Goal: Obtain resource: Obtain resource

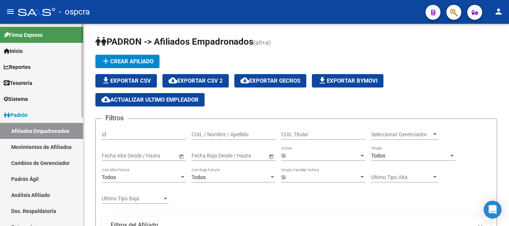
click at [35, 117] on link "Padrón" at bounding box center [41, 115] width 83 height 16
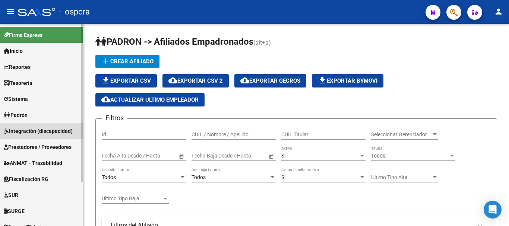
click at [46, 128] on span "Integración (discapacidad)" at bounding box center [38, 131] width 69 height 8
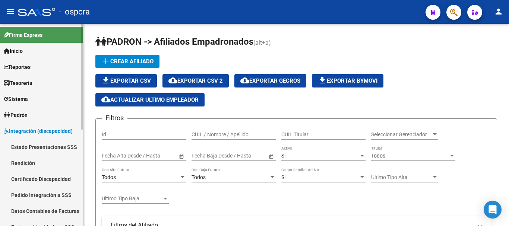
click at [37, 127] on span "Integración (discapacidad)" at bounding box center [38, 131] width 69 height 8
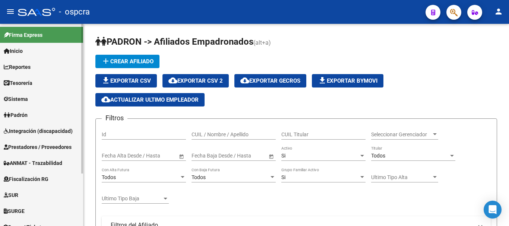
click at [38, 119] on link "Padrón" at bounding box center [41, 115] width 83 height 16
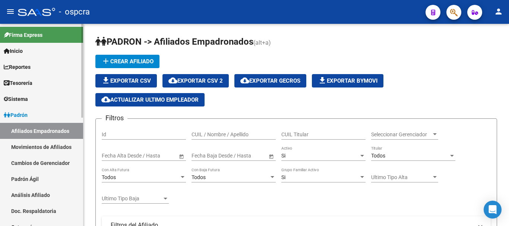
scroll to position [37, 0]
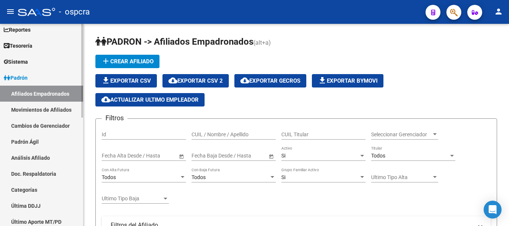
click at [49, 75] on link "Padrón" at bounding box center [41, 78] width 83 height 16
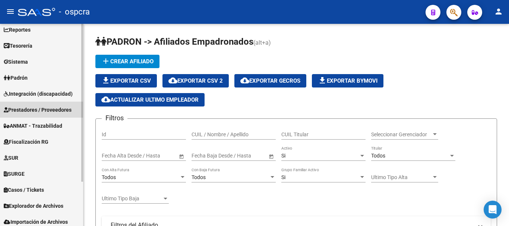
click at [59, 110] on span "Prestadores / Proveedores" at bounding box center [38, 110] width 68 height 8
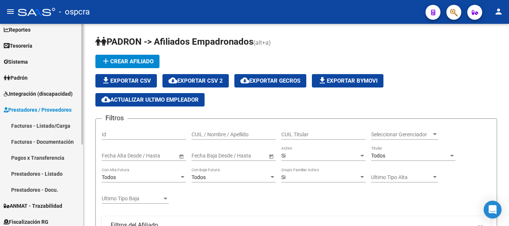
click at [64, 106] on span "Prestadores / Proveedores" at bounding box center [38, 110] width 68 height 8
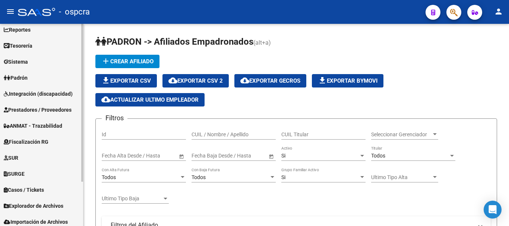
click at [53, 137] on link "Fiscalización RG" at bounding box center [41, 142] width 83 height 16
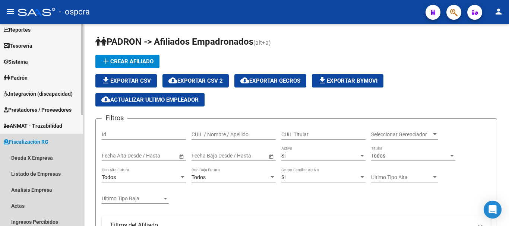
click at [53, 137] on link "Fiscalización RG" at bounding box center [41, 142] width 83 height 16
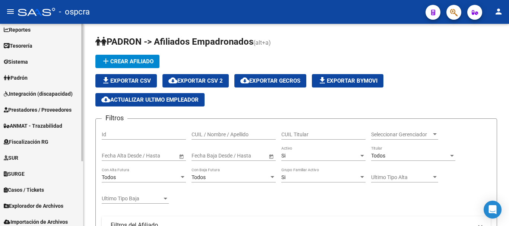
click at [50, 124] on span "ANMAT - Trazabilidad" at bounding box center [33, 126] width 59 height 8
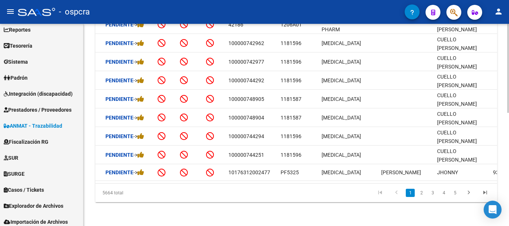
scroll to position [0, 50]
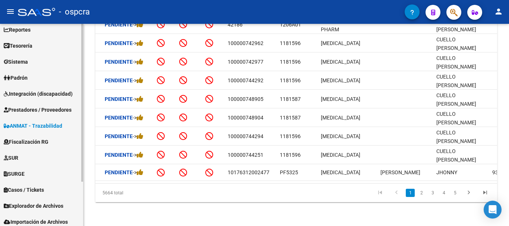
click at [36, 93] on span "Integración (discapacidad)" at bounding box center [38, 94] width 69 height 8
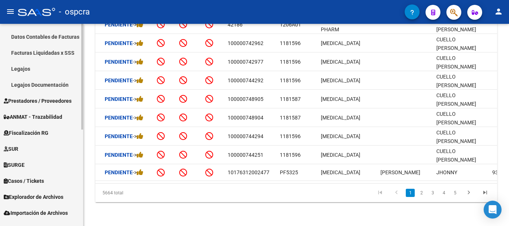
scroll to position [185, 0]
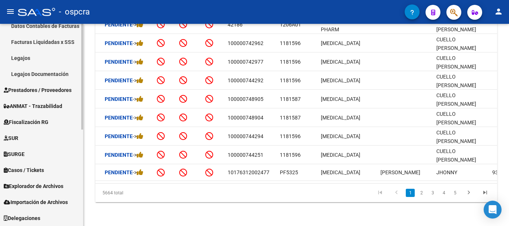
click at [31, 123] on span "Fiscalización RG" at bounding box center [26, 122] width 45 height 8
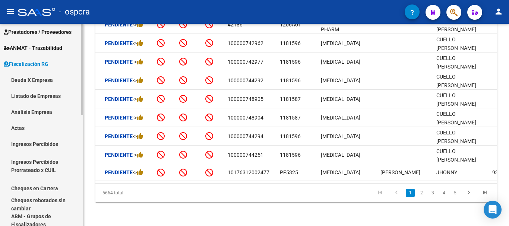
scroll to position [111, 0]
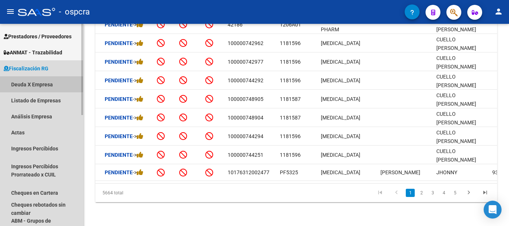
click at [48, 83] on link "Deuda X Empresa" at bounding box center [41, 84] width 83 height 16
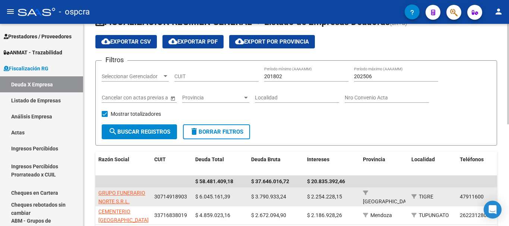
scroll to position [37, 0]
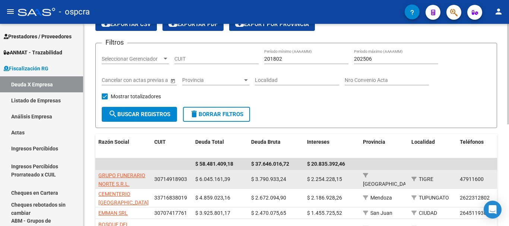
click at [112, 179] on app-link-go-to "GRUPO FUNERARIO NORTE S.R.L." at bounding box center [123, 180] width 50 height 17
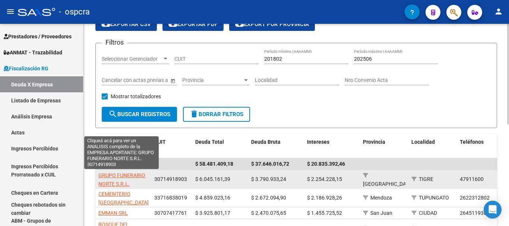
click at [113, 173] on span "GRUPO FUNERARIO NORTE S.R.L." at bounding box center [121, 180] width 47 height 15
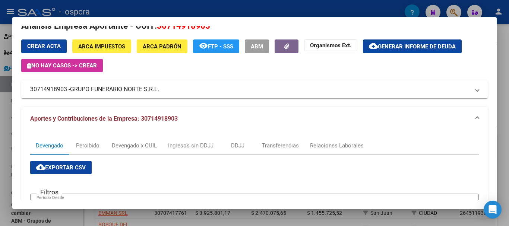
scroll to position [0, 0]
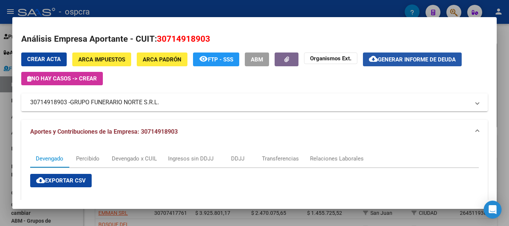
click at [428, 56] on span "cloud_download Generar informe de deuda" at bounding box center [412, 59] width 87 height 7
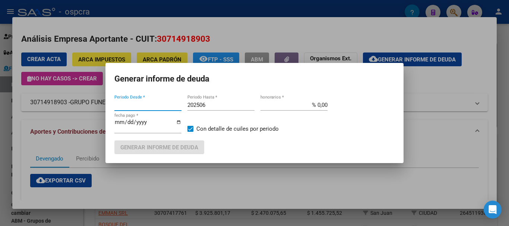
type input "201802"
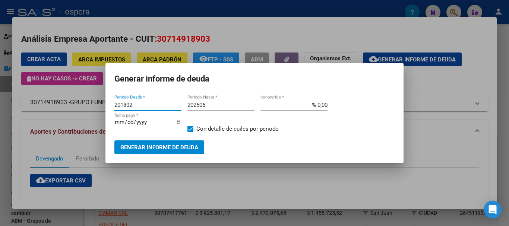
click at [235, 108] on input "202506" at bounding box center [221, 105] width 67 height 7
type input "202508"
click at [184, 144] on span "Generar informe de deuda" at bounding box center [159, 147] width 78 height 7
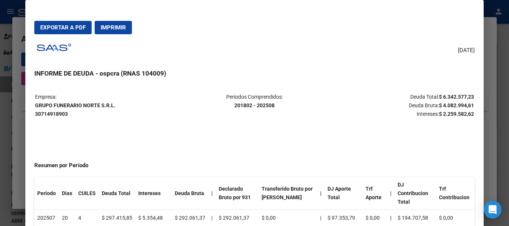
scroll to position [0, 25]
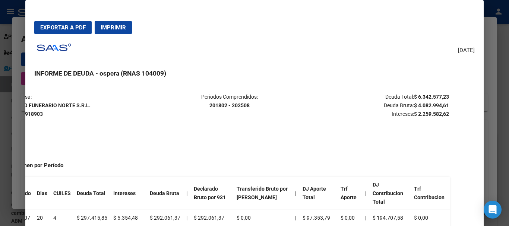
drag, startPoint x: 475, startPoint y: 95, endPoint x: 444, endPoint y: 94, distance: 31.4
click at [444, 94] on table "Empresa: GRUPO FUNERARIO NORTE S.R.L. 30714918903 Periodos Comprendidos: 201802…" at bounding box center [229, 105] width 440 height 27
copy p "Deuda Total: $ 6.342.577,23"
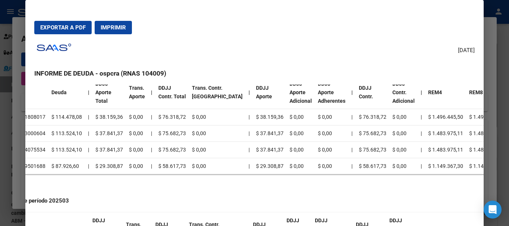
scroll to position [0, 25]
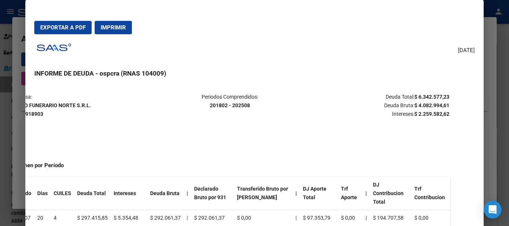
drag, startPoint x: 384, startPoint y: 95, endPoint x: 443, endPoint y: 99, distance: 59.4
click at [443, 99] on p "Deuda Total: $ 6.342.577,23 Deuda Bruta: $ 4.082.994,61 Intereses: $ 2.259.582,…" at bounding box center [377, 105] width 146 height 25
drag, startPoint x: 438, startPoint y: 110, endPoint x: 429, endPoint y: 152, distance: 43.0
click at [437, 116] on p "Deuda Total: $ 6.342.577,23 Deuda Bruta: $ 4.082.994,61 Intereses: $ 2.259.582,…" at bounding box center [377, 105] width 146 height 25
click at [398, 104] on p "Deuda Total: $ 6.342.577,23 Deuda Bruta: $ 4.082.994,61 Intereses: $ 2.259.582,…" at bounding box center [377, 105] width 146 height 25
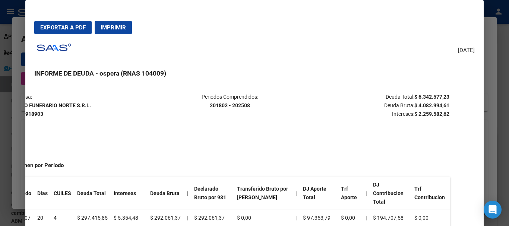
drag, startPoint x: 376, startPoint y: 95, endPoint x: 446, endPoint y: 116, distance: 72.9
click at [446, 116] on mat-dialog-content "Empresa: GRUPO FUNERARIO NORTE S.R.L. 30714918903 Periodos Comprendidos: 201802…" at bounding box center [254, 166] width 458 height 163
drag, startPoint x: 382, startPoint y: 115, endPoint x: 455, endPoint y: 116, distance: 73.1
click at [455, 116] on mat-dialog-content "Empresa: GRUPO FUNERARIO NORTE S.R.L. 30714918903 Periodos Comprendidos: 201802…" at bounding box center [254, 166] width 458 height 163
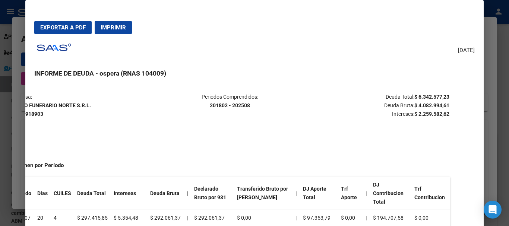
click at [455, 116] on mat-dialog-content "Empresa: GRUPO FUNERARIO NORTE S.R.L. 30714918903 Periodos Comprendidos: 201802…" at bounding box center [254, 166] width 458 height 163
click at [0, 87] on div at bounding box center [254, 113] width 509 height 226
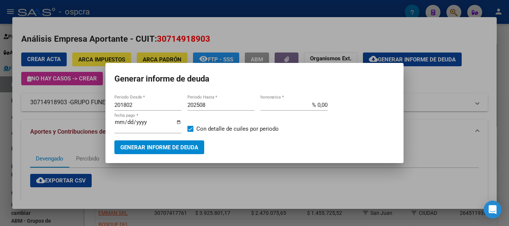
click at [0, 87] on div at bounding box center [254, 113] width 509 height 226
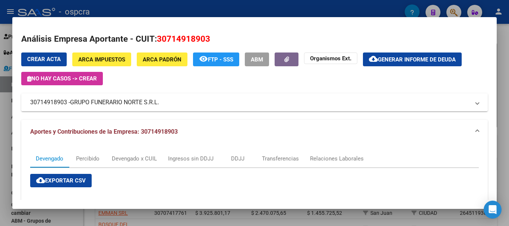
click at [0, 87] on div at bounding box center [254, 113] width 509 height 226
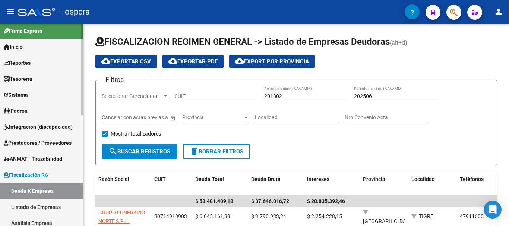
scroll to position [0, 0]
